Goal: Task Accomplishment & Management: Manage account settings

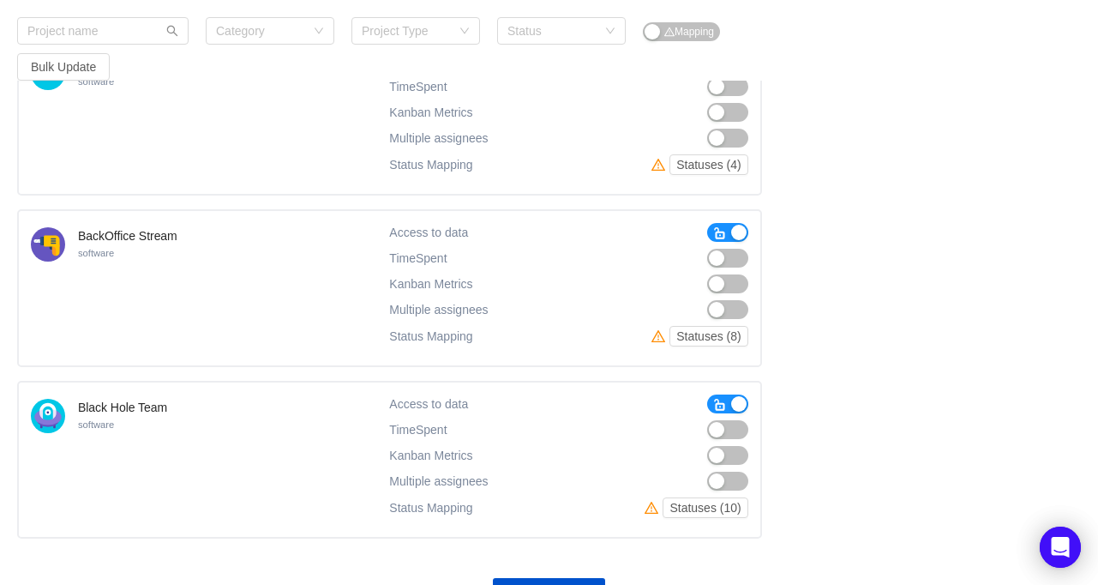
scroll to position [1422, 0]
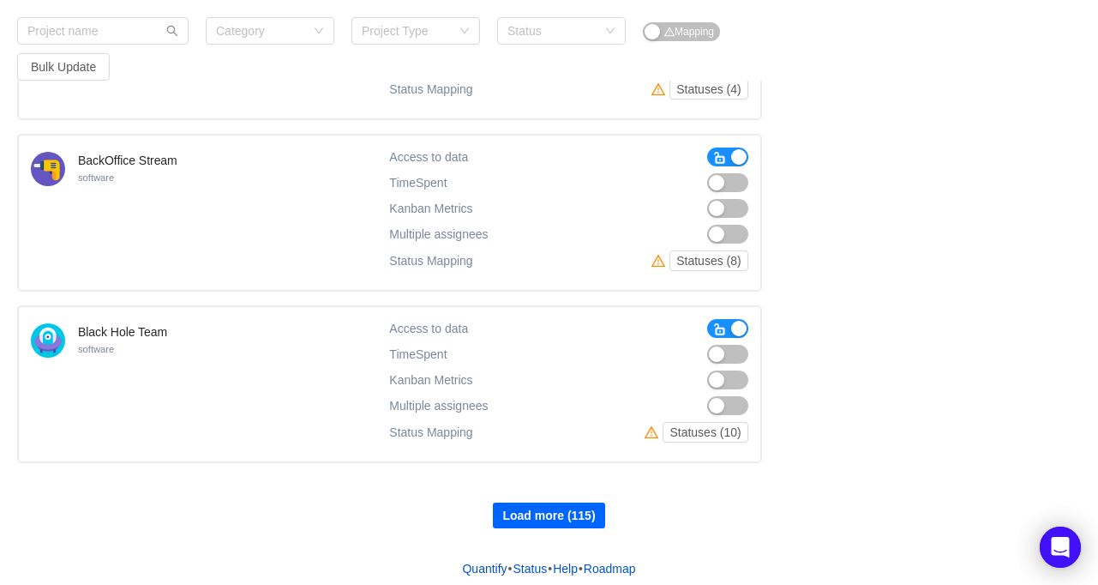
click at [536, 512] on button "Load more (115)" at bounding box center [548, 515] width 111 height 26
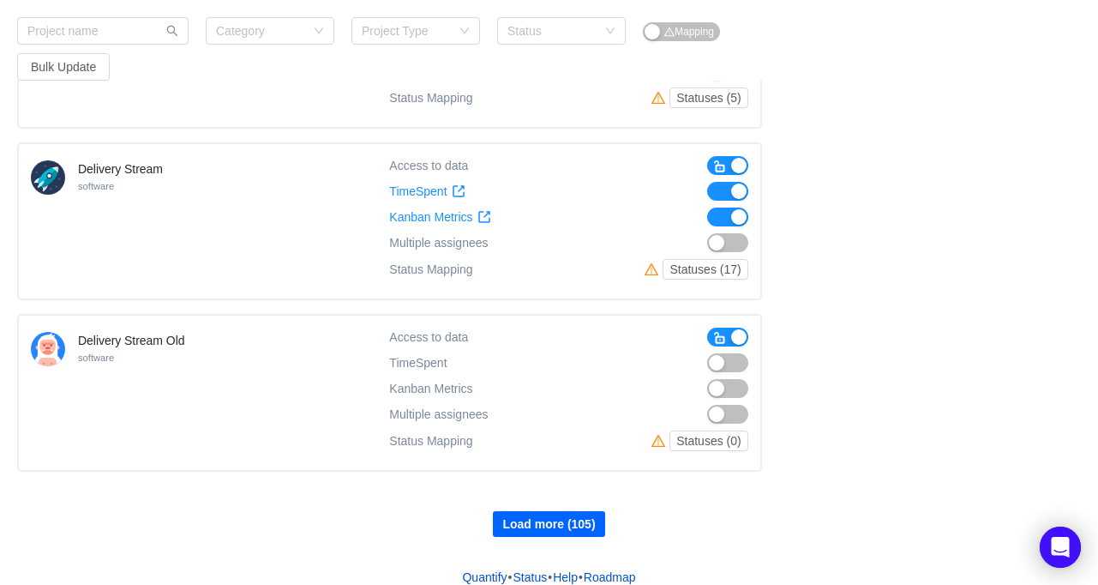
scroll to position [3129, 0]
click at [525, 515] on button "Load more (105)" at bounding box center [548, 522] width 111 height 26
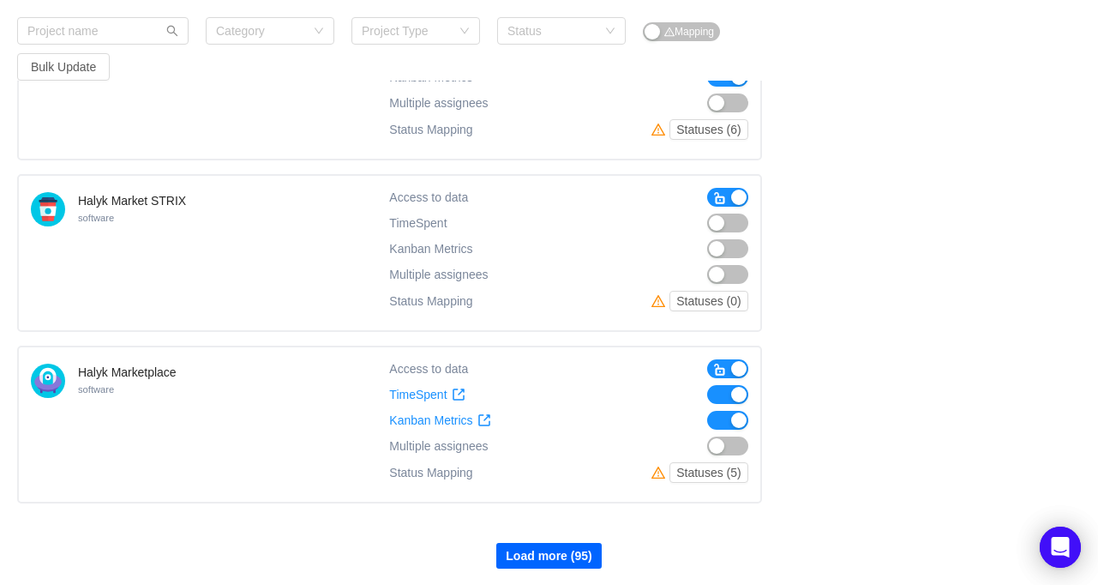
scroll to position [4837, 0]
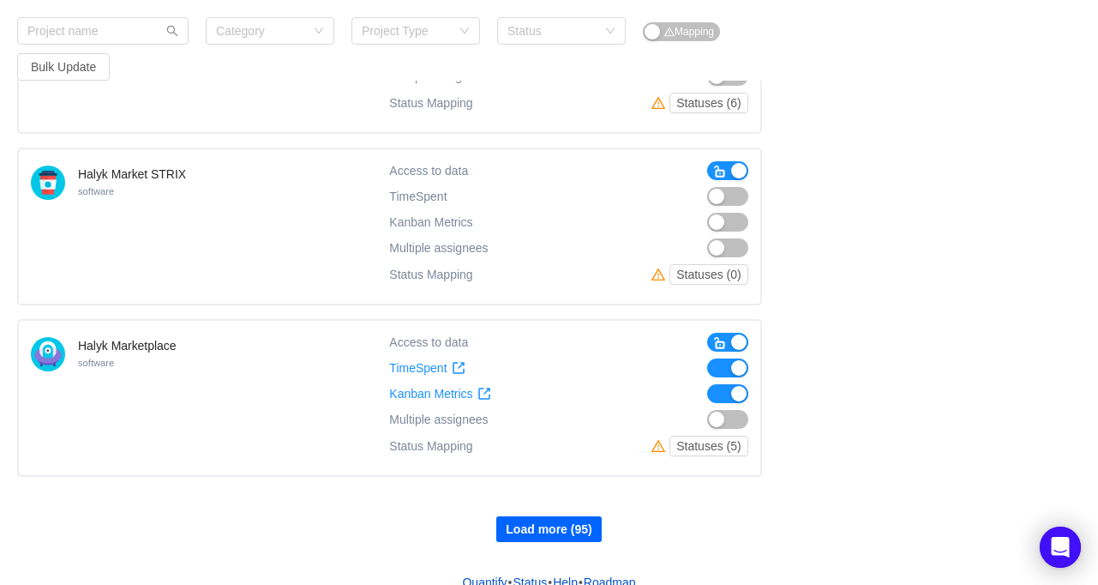
click at [545, 516] on button "Load more (95)" at bounding box center [548, 529] width 105 height 26
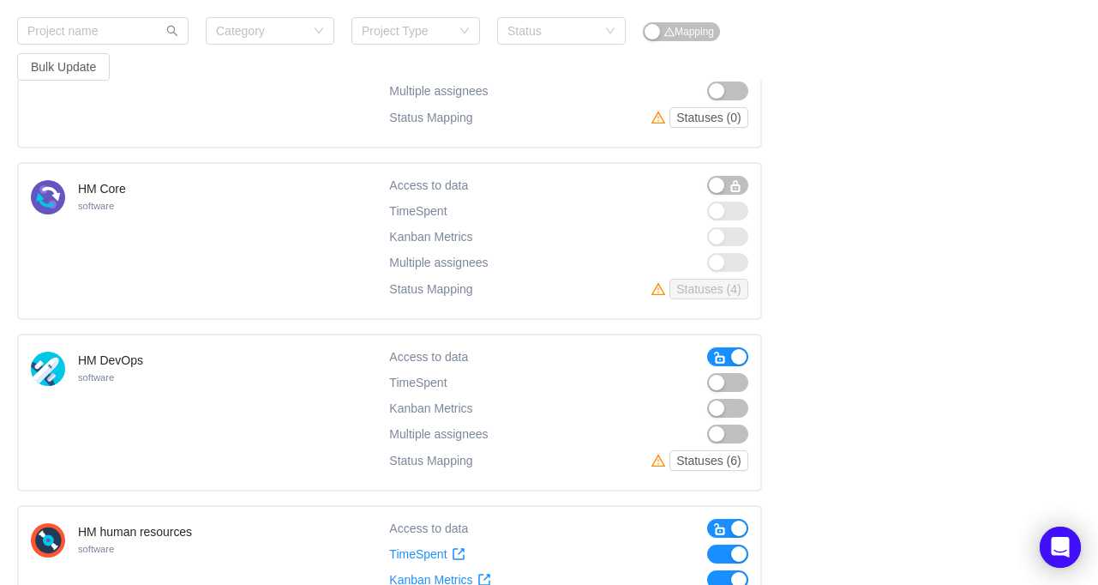
scroll to position [6023, 0]
click at [714, 372] on button "button" at bounding box center [727, 381] width 41 height 19
click at [717, 398] on button "button" at bounding box center [727, 407] width 41 height 19
click at [690, 449] on button "Statuses (6)" at bounding box center [708, 459] width 78 height 21
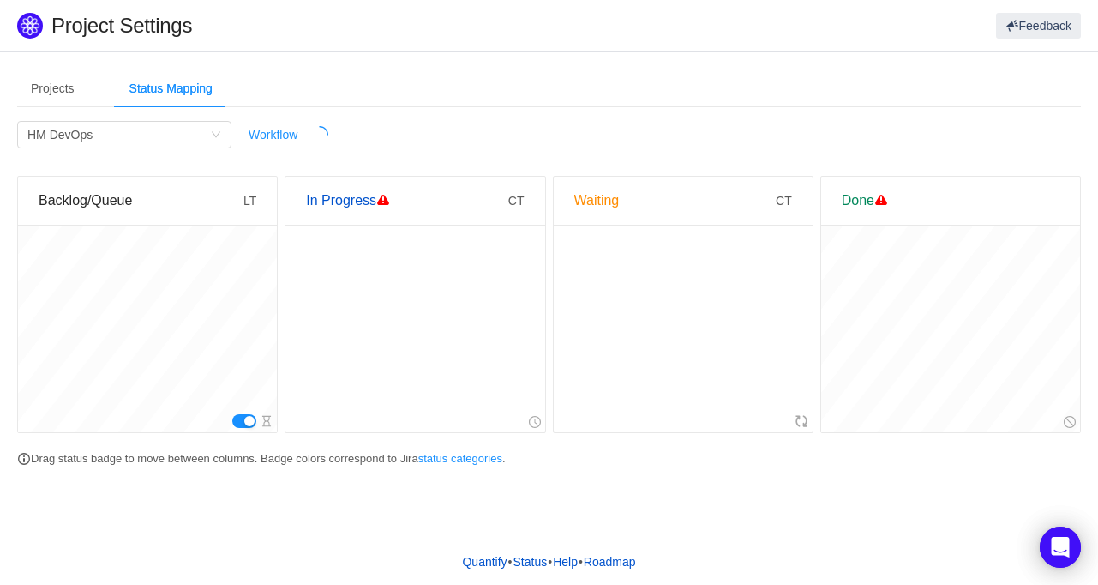
scroll to position [0, 0]
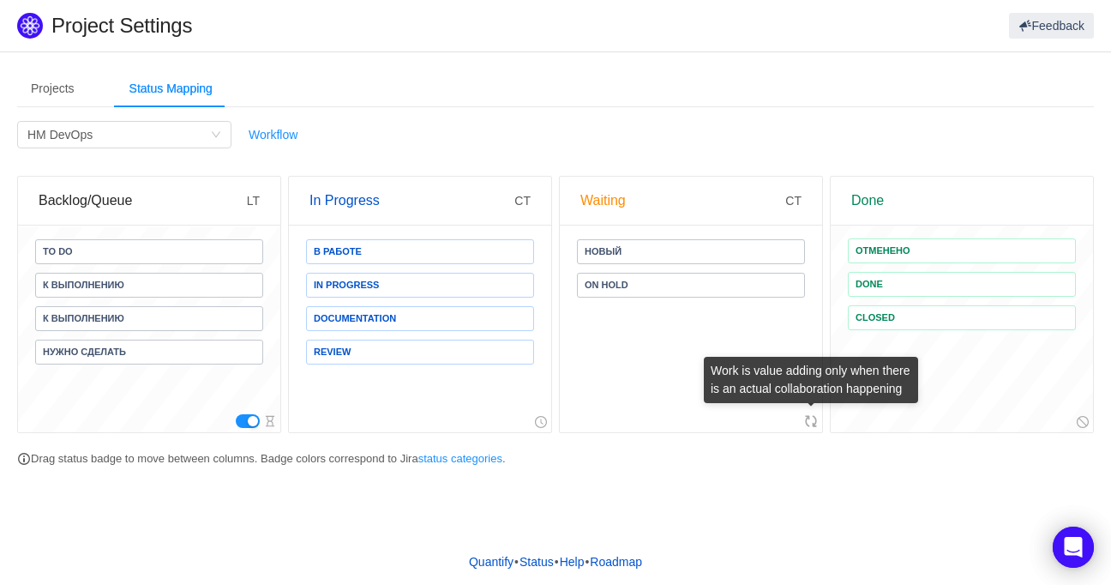
click at [817, 423] on icon at bounding box center [811, 421] width 14 height 14
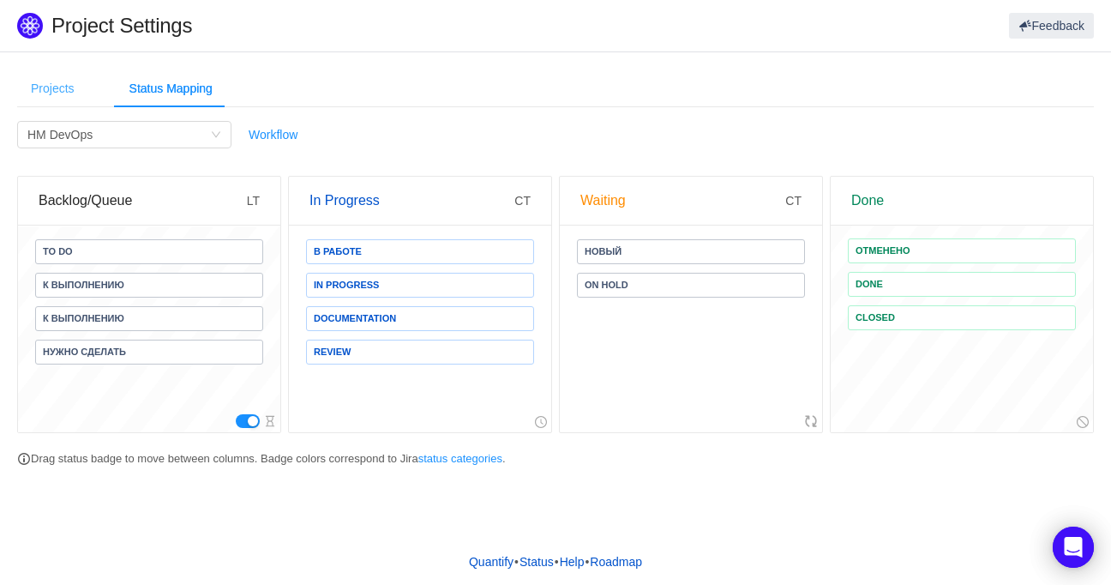
click at [63, 93] on div "Projects" at bounding box center [52, 88] width 71 height 39
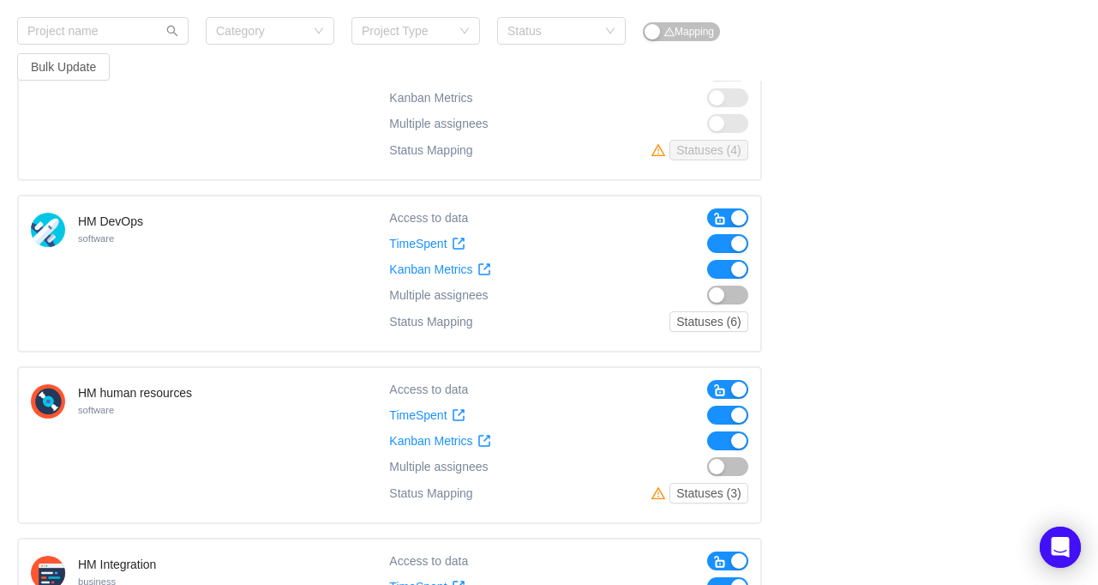
scroll to position [6163, 0]
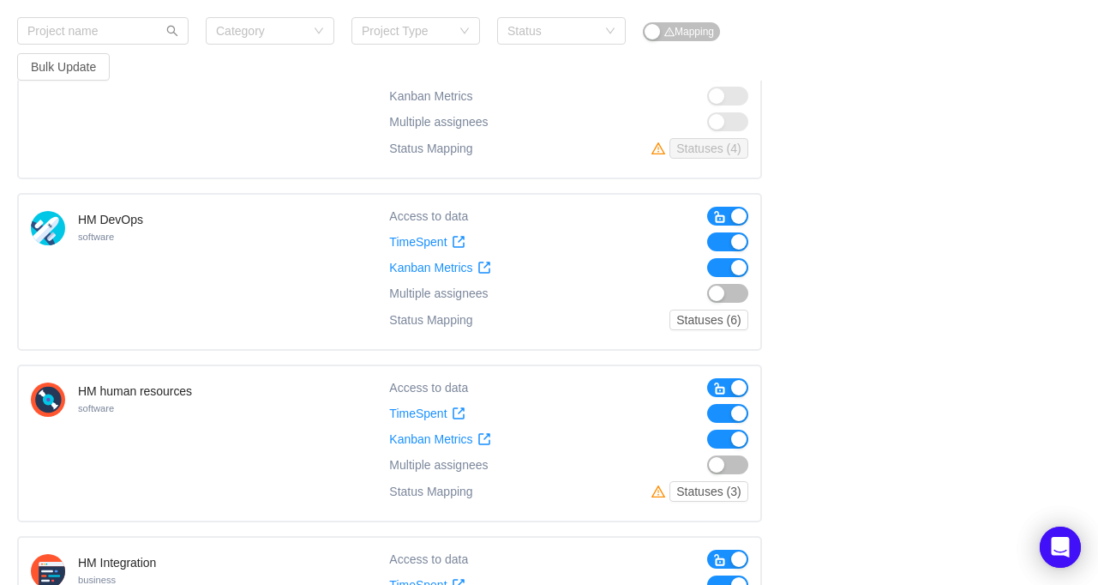
click at [717, 284] on button "button" at bounding box center [727, 293] width 41 height 19
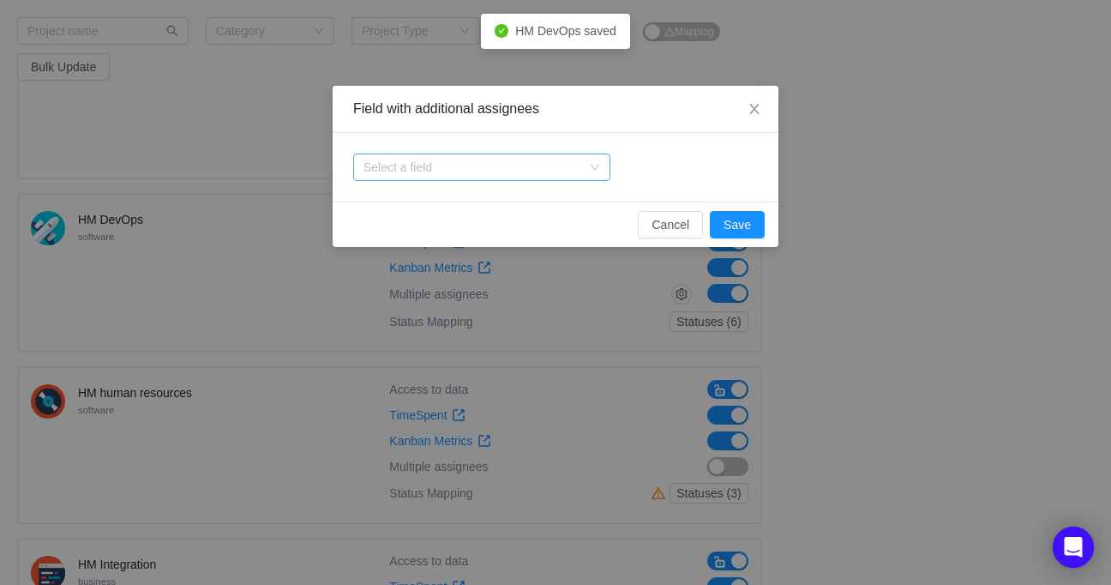
click at [602, 169] on div "Select a field" at bounding box center [481, 166] width 257 height 27
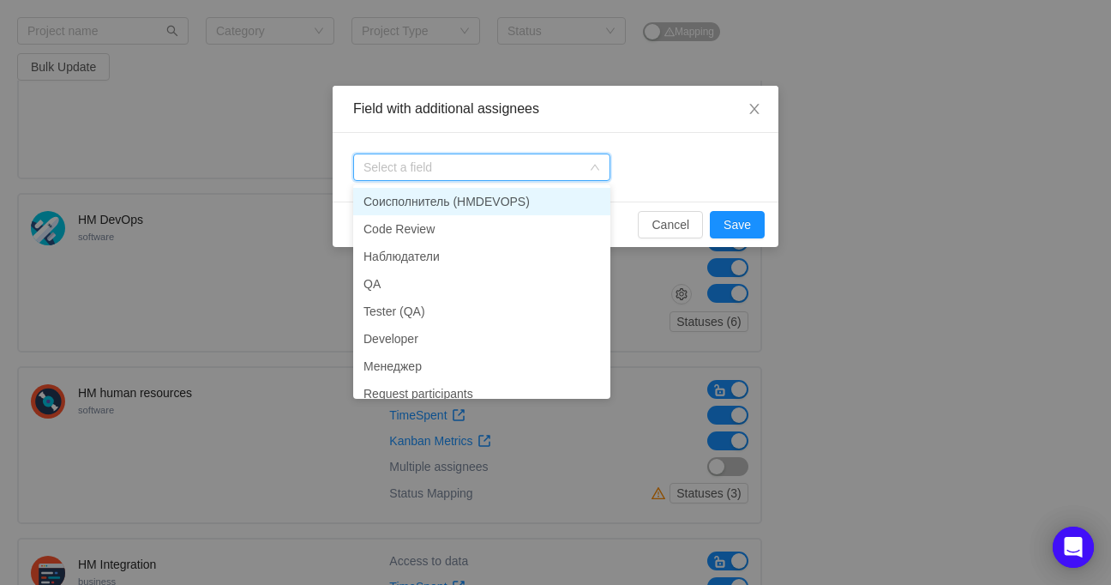
click at [543, 202] on li "Соисполнитель (HMDEVOPS)" at bounding box center [481, 201] width 257 height 27
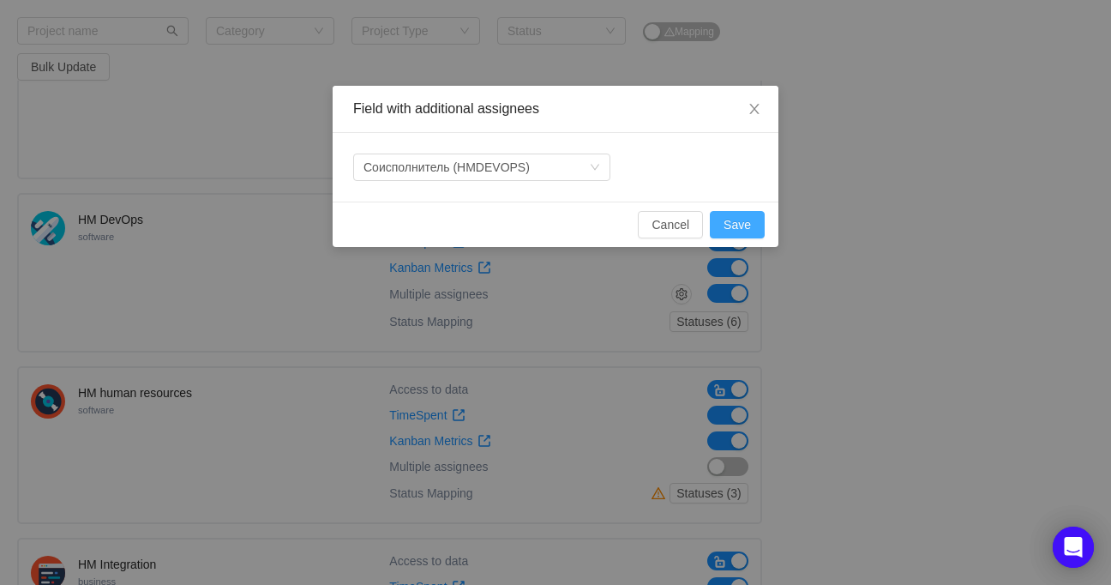
click at [729, 222] on button "Save" at bounding box center [737, 224] width 55 height 27
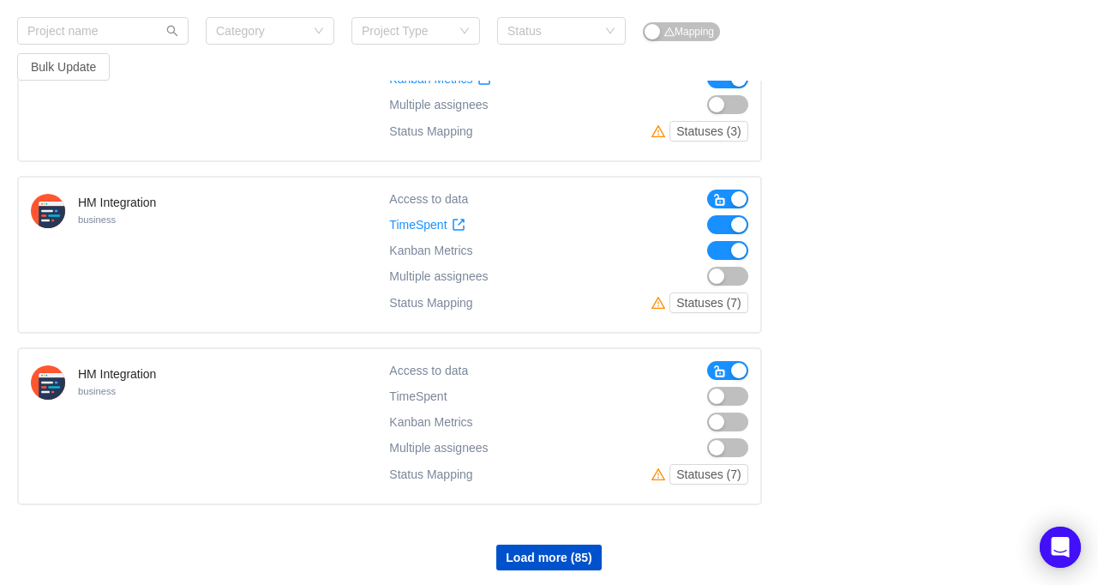
scroll to position [6546, 0]
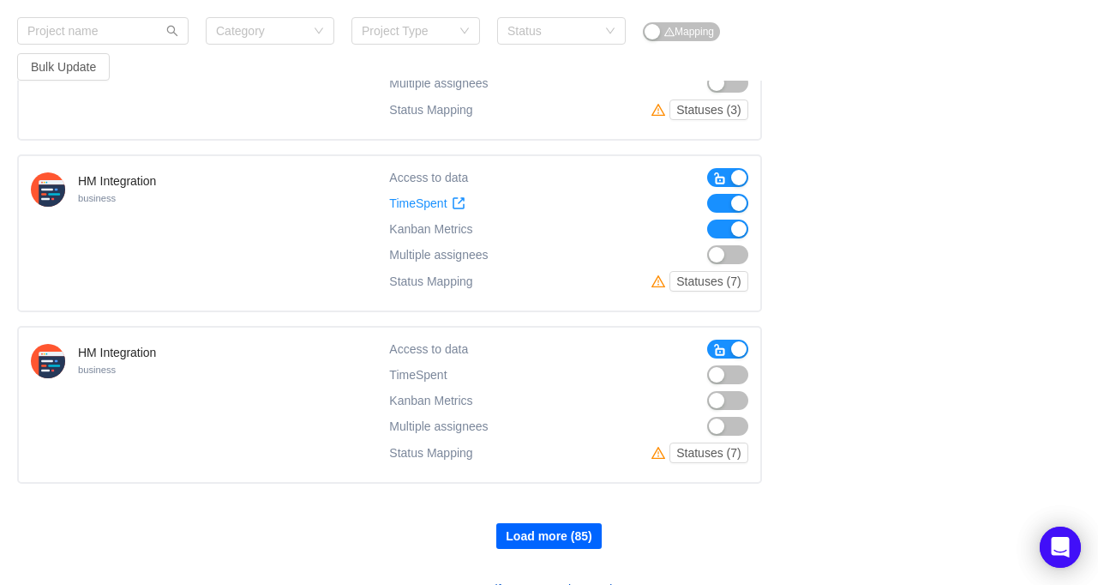
click at [561, 523] on button "Load more (85)" at bounding box center [548, 536] width 105 height 26
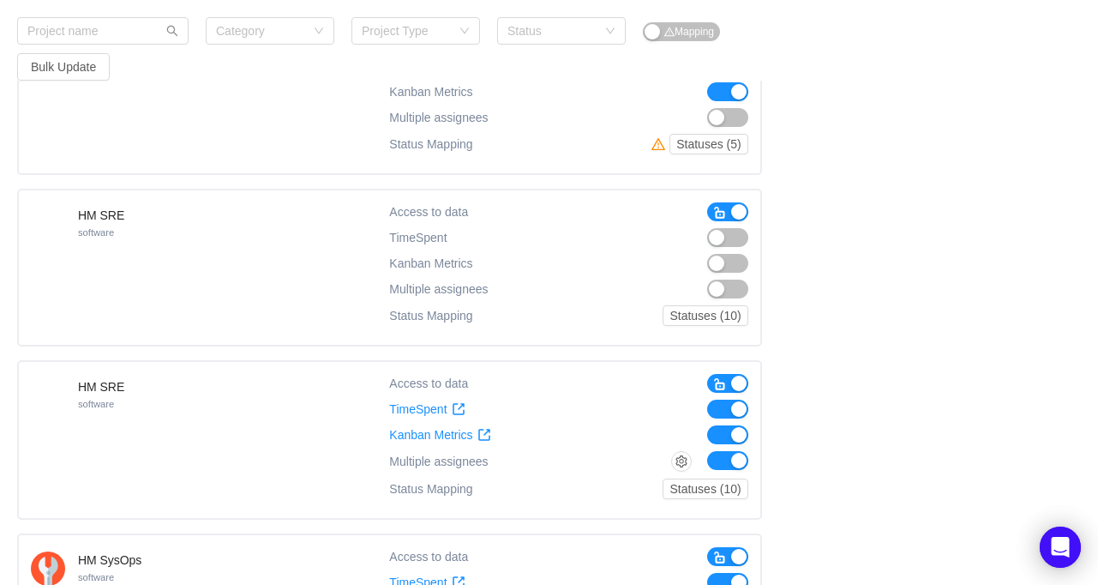
scroll to position [7028, 0]
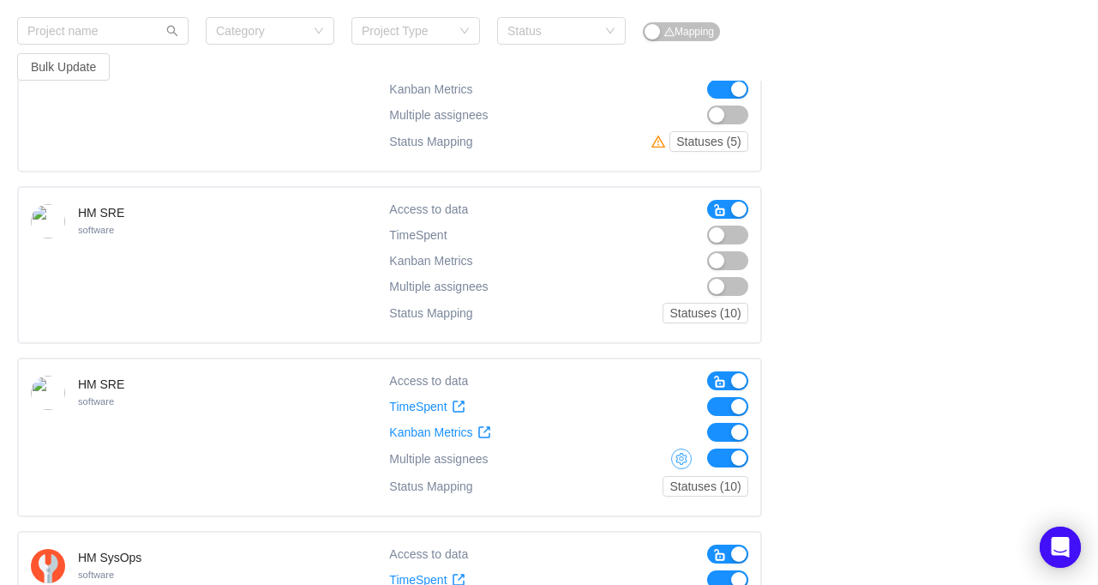
click at [682, 448] on button "button" at bounding box center [681, 458] width 21 height 21
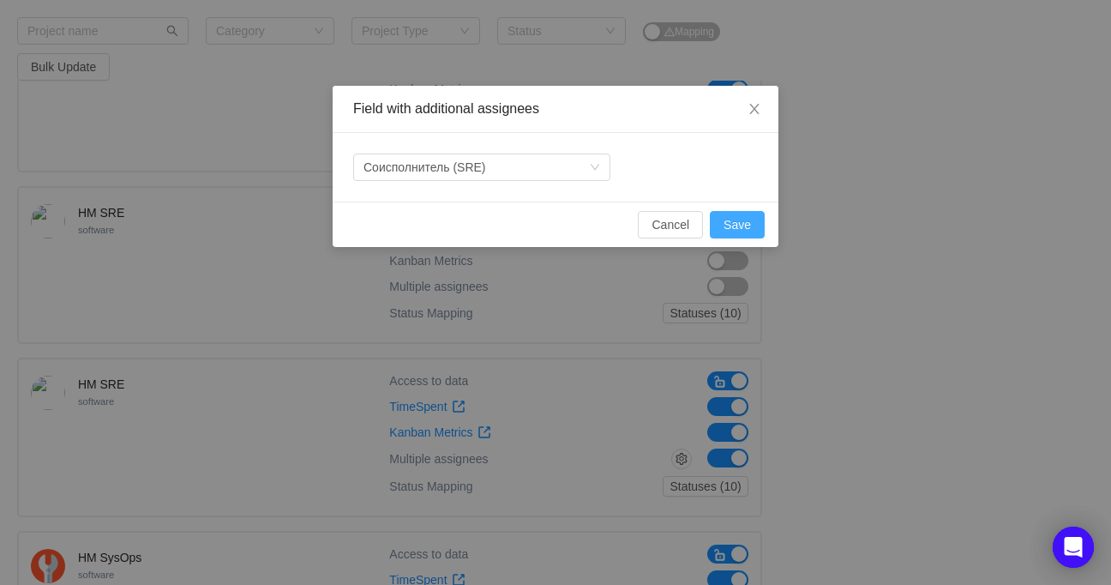
click at [730, 219] on button "Save" at bounding box center [737, 224] width 55 height 27
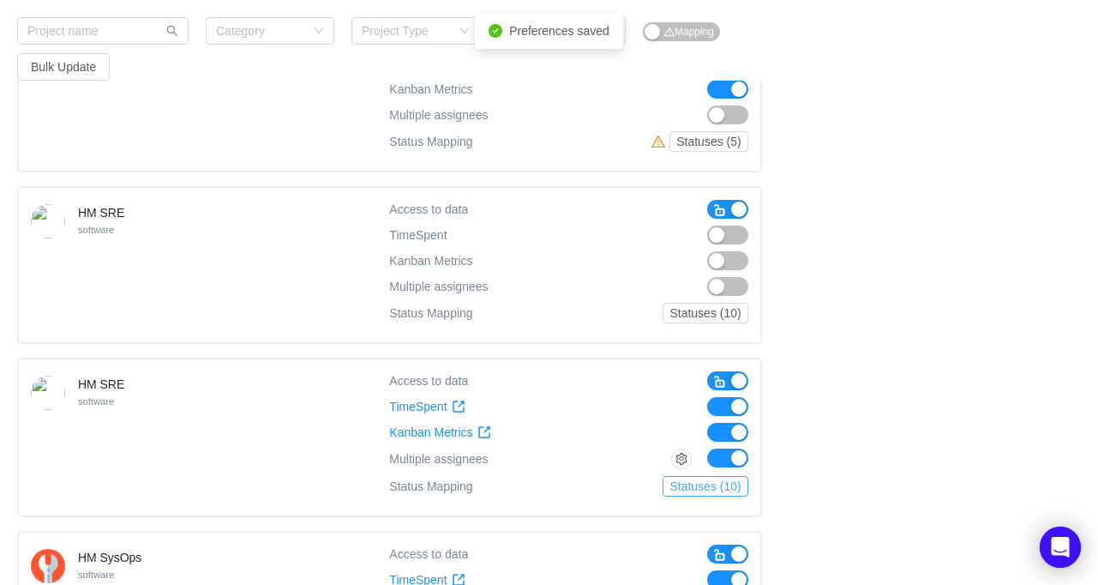
click at [720, 476] on button "Statuses (10)" at bounding box center [705, 486] width 85 height 21
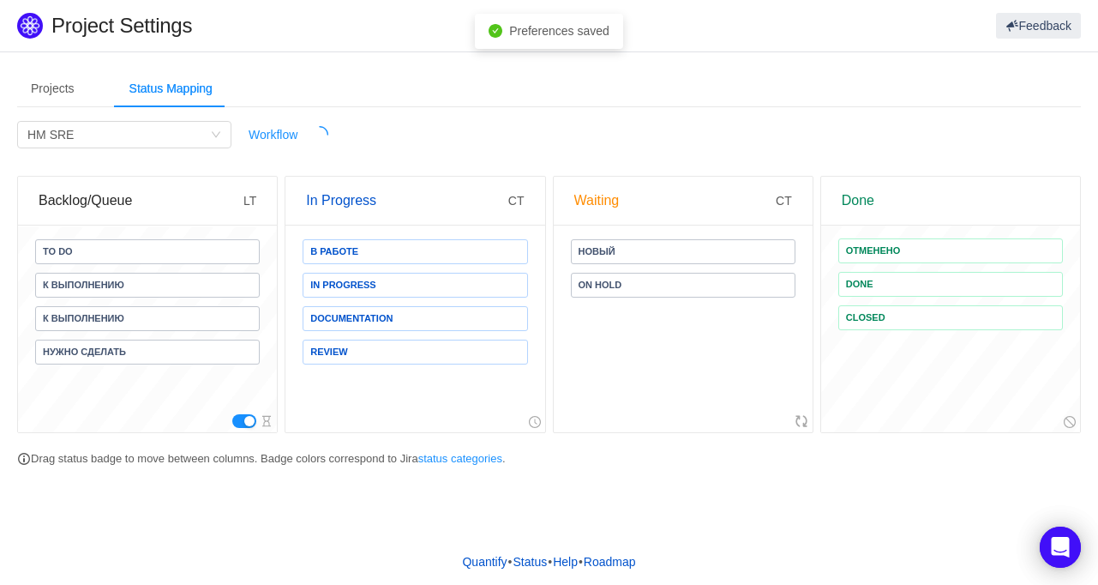
scroll to position [0, 0]
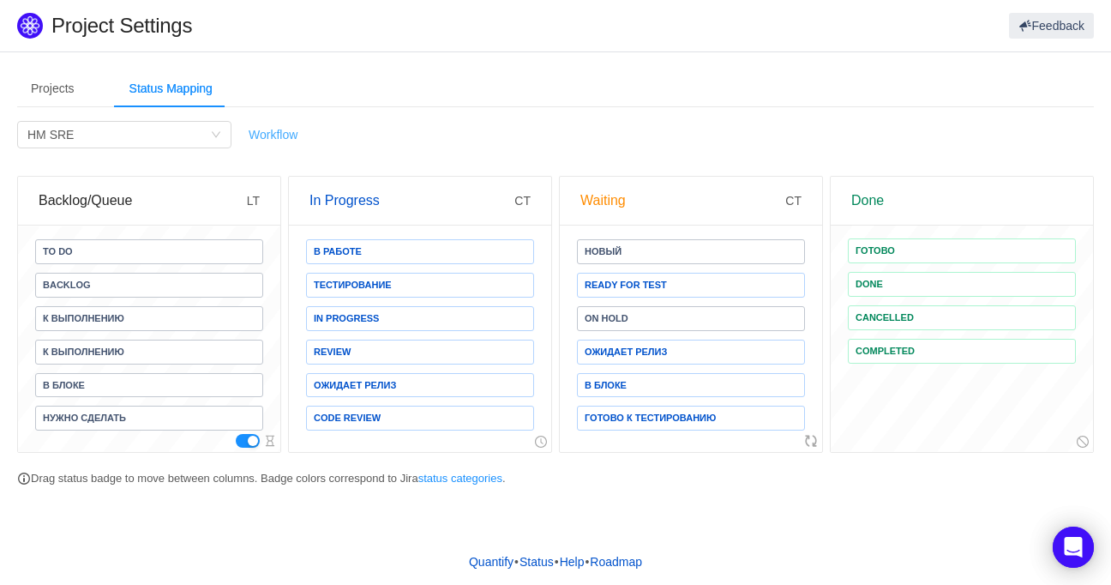
click at [261, 135] on link "Workflow" at bounding box center [273, 135] width 49 height 14
click at [56, 87] on div "Projects" at bounding box center [52, 88] width 71 height 39
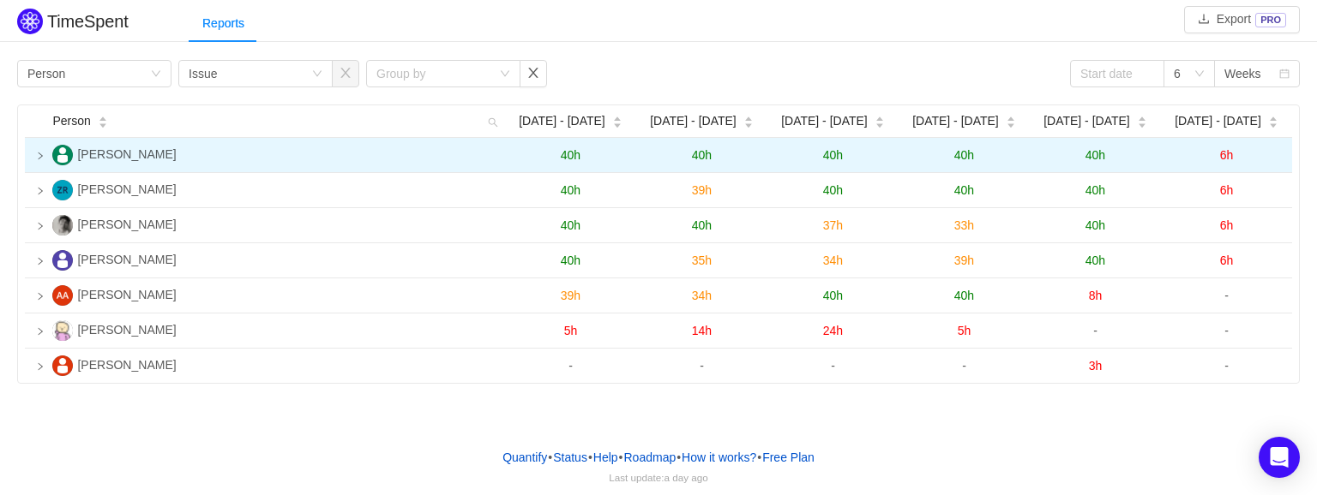
click at [41, 155] on icon "icon: right" at bounding box center [41, 156] width 4 height 7
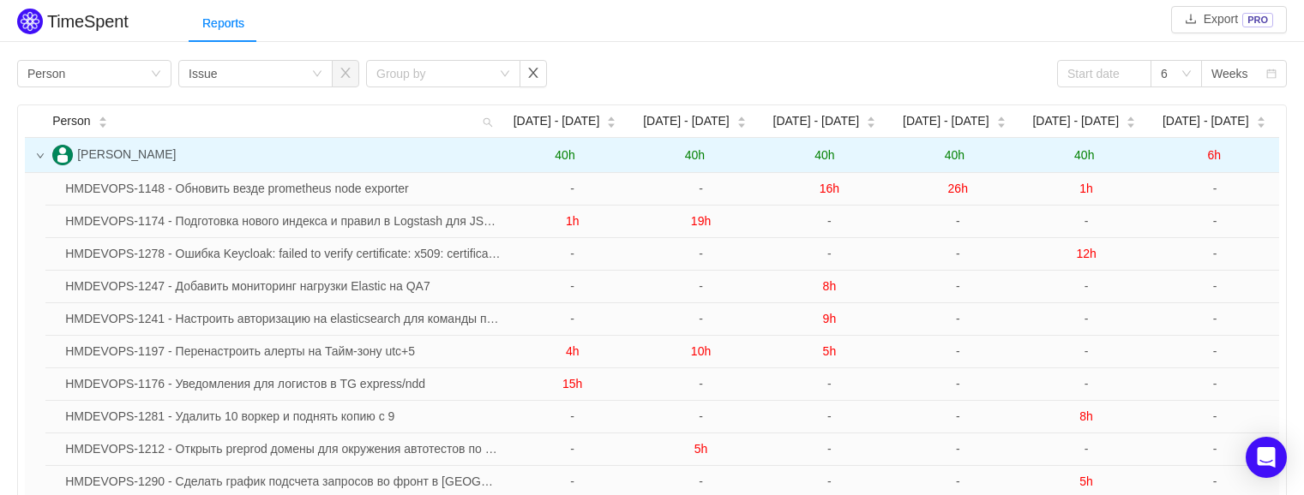
click at [38, 155] on icon "icon: down" at bounding box center [40, 156] width 9 height 9
